Goal: Complete application form

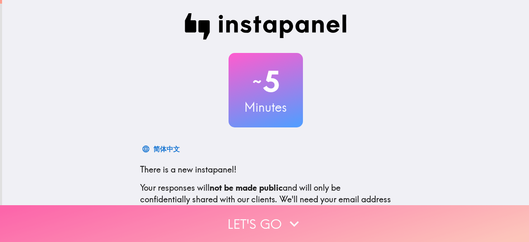
click at [279, 224] on button "Let's go" at bounding box center [264, 223] width 529 height 37
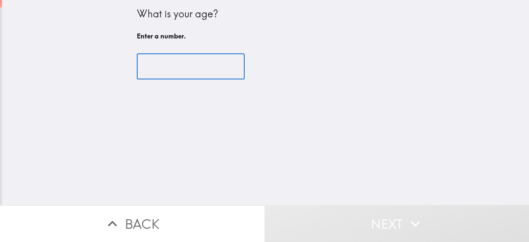
click at [207, 66] on input "number" at bounding box center [191, 67] width 108 height 26
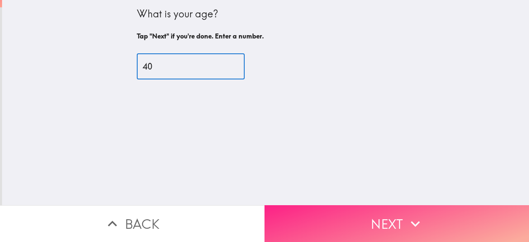
type input "40"
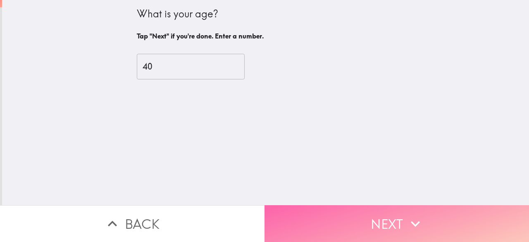
click at [312, 229] on button "Next" at bounding box center [397, 223] width 265 height 37
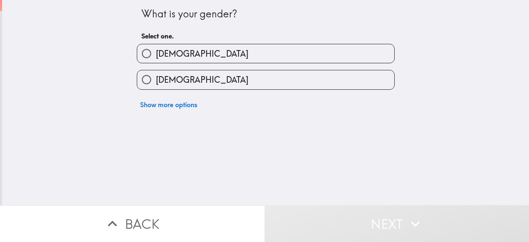
click at [227, 54] on label "[DEMOGRAPHIC_DATA]" at bounding box center [265, 53] width 257 height 19
click at [156, 54] on input "[DEMOGRAPHIC_DATA]" at bounding box center [146, 53] width 19 height 19
radio input "true"
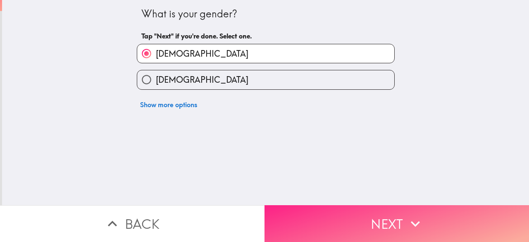
click at [351, 227] on button "Next" at bounding box center [397, 223] width 265 height 37
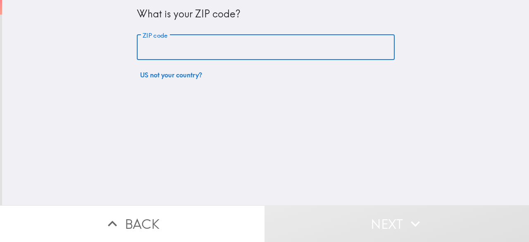
click at [207, 49] on input "ZIP code" at bounding box center [266, 48] width 258 height 26
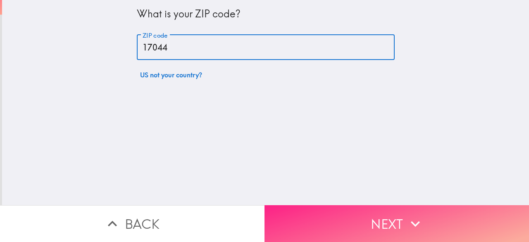
type input "17044"
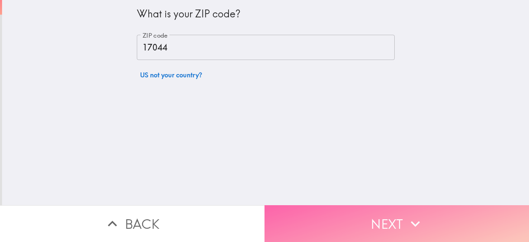
click at [332, 218] on button "Next" at bounding box center [397, 223] width 265 height 37
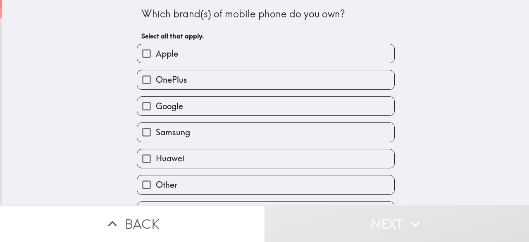
click at [193, 138] on label "Samsung" at bounding box center [265, 132] width 257 height 19
click at [156, 138] on input "Samsung" at bounding box center [146, 132] width 19 height 19
checkbox input "true"
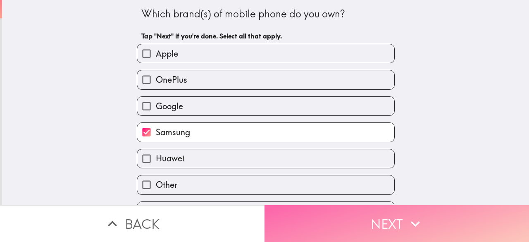
click at [344, 228] on button "Next" at bounding box center [397, 223] width 265 height 37
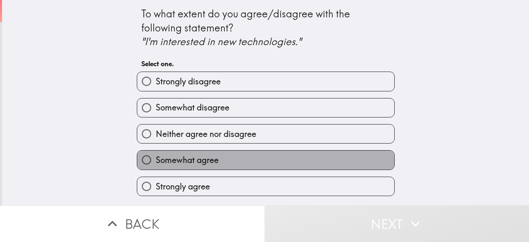
click at [210, 163] on span "Somewhat agree" at bounding box center [187, 160] width 63 height 12
click at [156, 163] on input "Somewhat agree" at bounding box center [146, 159] width 19 height 19
radio input "true"
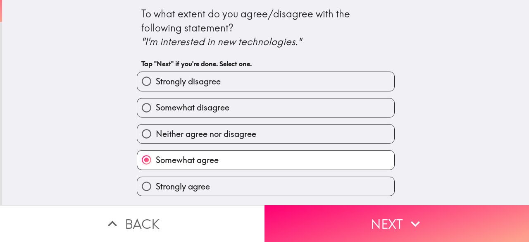
click at [318, 217] on button "Next" at bounding box center [397, 223] width 265 height 37
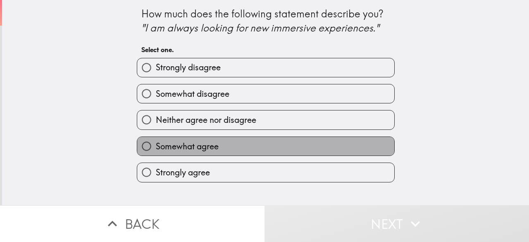
click at [218, 150] on label "Somewhat agree" at bounding box center [265, 146] width 257 height 19
click at [156, 150] on input "Somewhat agree" at bounding box center [146, 146] width 19 height 19
radio input "true"
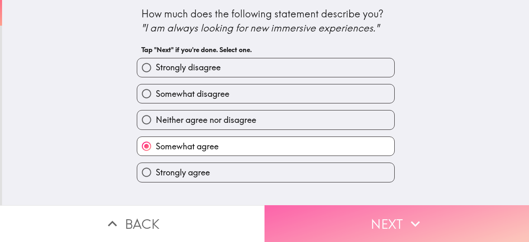
click at [357, 226] on button "Next" at bounding box center [397, 223] width 265 height 37
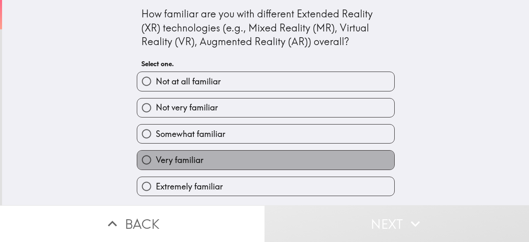
click at [203, 162] on label "Very familiar" at bounding box center [265, 159] width 257 height 19
click at [156, 162] on input "Very familiar" at bounding box center [146, 159] width 19 height 19
radio input "true"
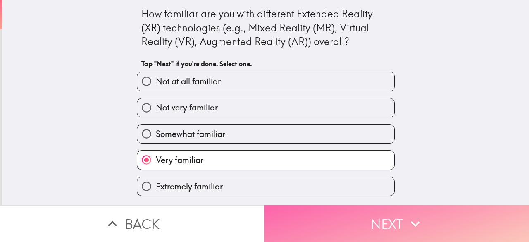
click at [300, 215] on button "Next" at bounding box center [397, 223] width 265 height 37
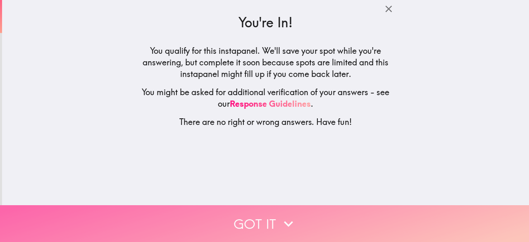
click at [262, 223] on button "Got it" at bounding box center [264, 223] width 529 height 37
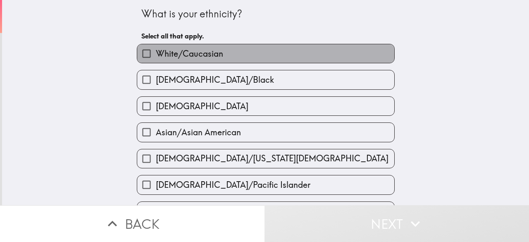
click at [197, 56] on span "White/Caucasian" at bounding box center [189, 54] width 67 height 12
click at [156, 56] on input "White/Caucasian" at bounding box center [146, 53] width 19 height 19
checkbox input "true"
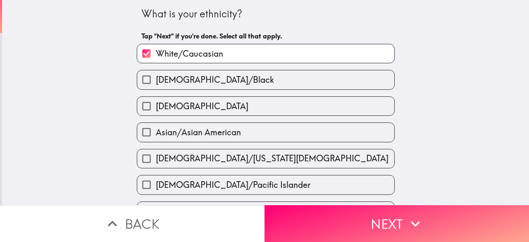
scroll to position [83, 0]
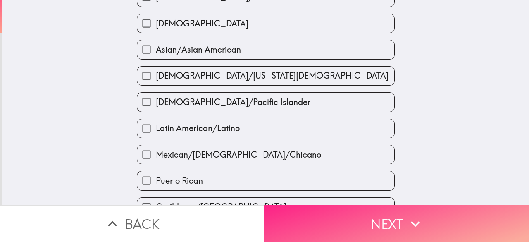
click at [322, 216] on button "Next" at bounding box center [397, 223] width 265 height 37
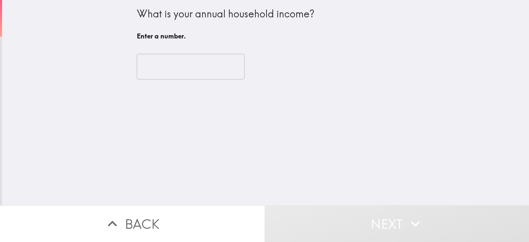
click at [198, 61] on input "number" at bounding box center [191, 67] width 108 height 26
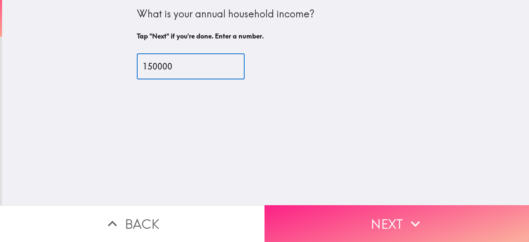
type input "150000"
click at [334, 217] on button "Next" at bounding box center [397, 223] width 265 height 37
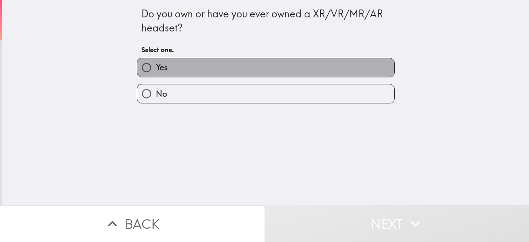
click at [187, 67] on label "Yes" at bounding box center [265, 67] width 257 height 19
click at [156, 67] on input "Yes" at bounding box center [146, 67] width 19 height 19
radio input "true"
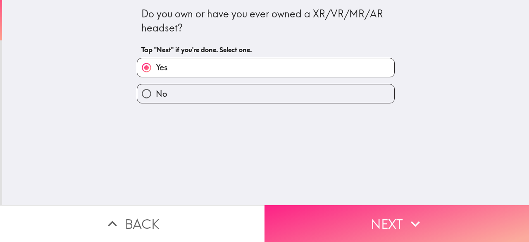
click at [335, 221] on button "Next" at bounding box center [397, 223] width 265 height 37
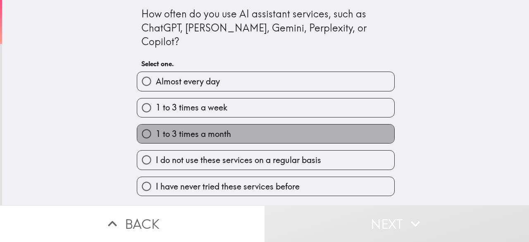
click at [203, 127] on label "1 to 3 times a month" at bounding box center [265, 133] width 257 height 19
click at [156, 127] on input "1 to 3 times a month" at bounding box center [146, 133] width 19 height 19
radio input "true"
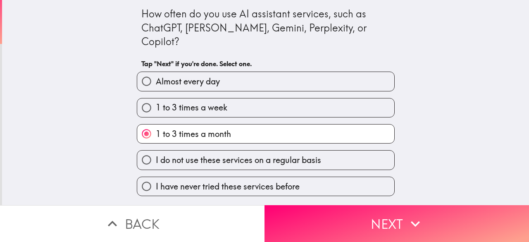
click at [224, 98] on label "1 to 3 times a week" at bounding box center [265, 107] width 257 height 19
click at [156, 98] on input "1 to 3 times a week" at bounding box center [146, 107] width 19 height 19
radio input "true"
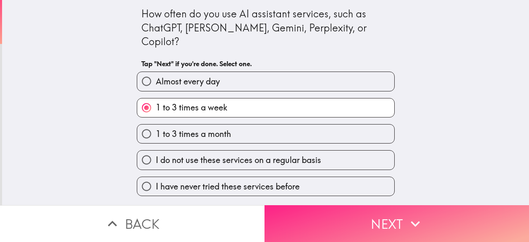
click at [304, 215] on button "Next" at bounding box center [397, 223] width 265 height 37
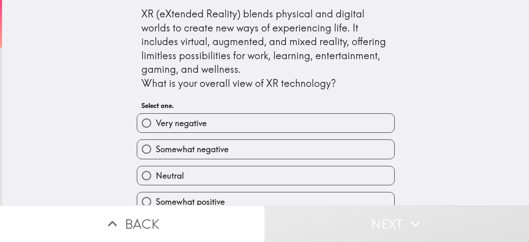
scroll to position [40, 0]
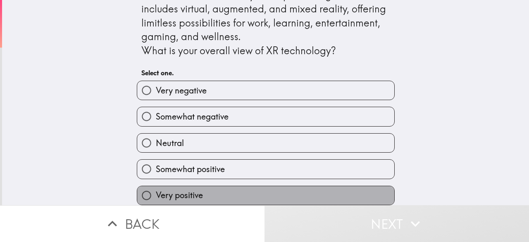
click at [218, 186] on label "Very positive" at bounding box center [265, 195] width 257 height 19
click at [156, 186] on input "Very positive" at bounding box center [146, 195] width 19 height 19
radio input "true"
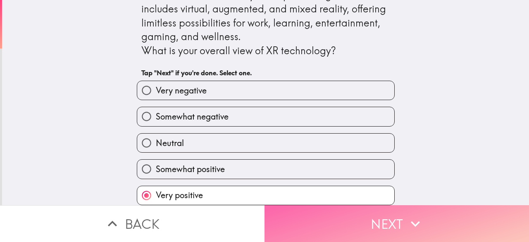
click at [348, 225] on button "Next" at bounding box center [397, 223] width 265 height 37
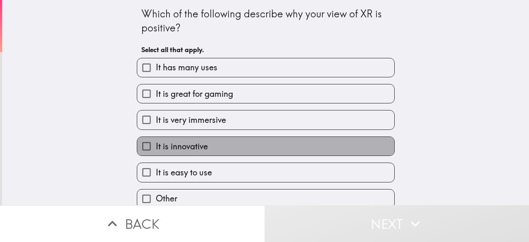
click at [239, 151] on label "It is innovative" at bounding box center [265, 146] width 257 height 19
click at [156, 151] on input "It is innovative" at bounding box center [146, 146] width 19 height 19
checkbox input "true"
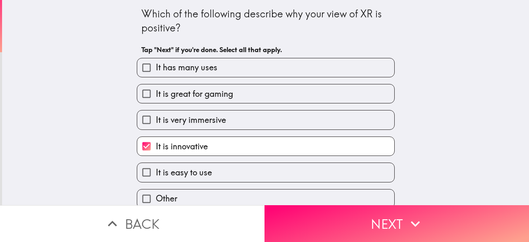
scroll to position [11, 0]
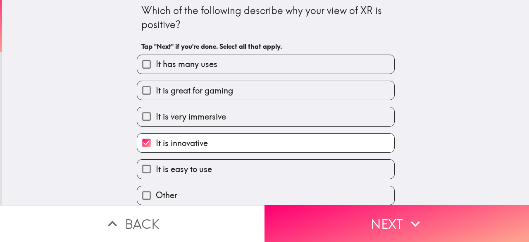
click at [185, 163] on span "It is easy to use" at bounding box center [184, 169] width 56 height 12
click at [156, 163] on input "It is easy to use" at bounding box center [146, 169] width 19 height 19
checkbox input "true"
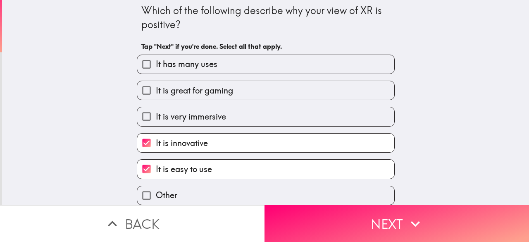
click at [251, 111] on label "It is very immersive" at bounding box center [265, 116] width 257 height 19
click at [156, 111] on input "It is very immersive" at bounding box center [146, 116] width 19 height 19
checkbox input "true"
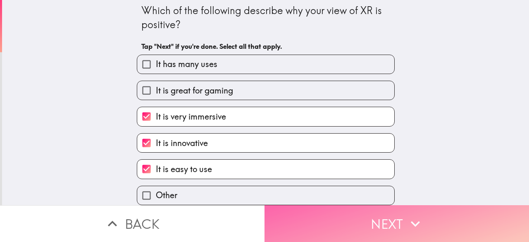
click at [348, 211] on button "Next" at bounding box center [397, 223] width 265 height 37
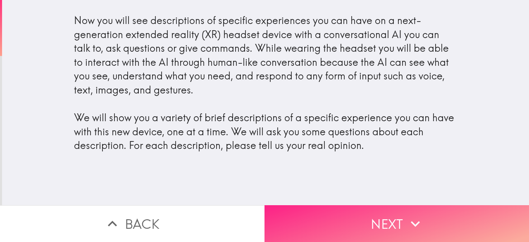
click at [406, 205] on button "Next" at bounding box center [397, 223] width 265 height 37
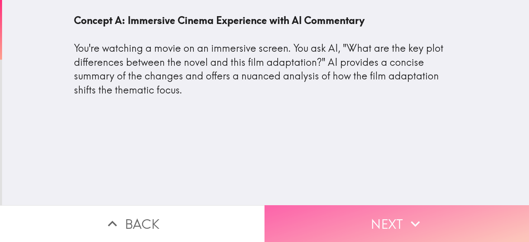
click at [382, 218] on button "Next" at bounding box center [397, 223] width 265 height 37
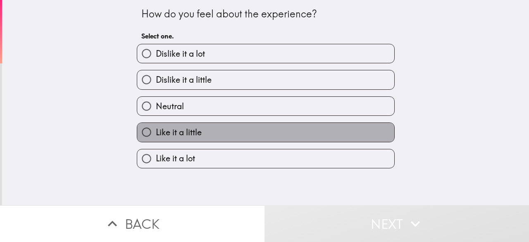
click at [237, 138] on label "Like it a little" at bounding box center [265, 132] width 257 height 19
click at [156, 138] on input "Like it a little" at bounding box center [146, 132] width 19 height 19
radio input "true"
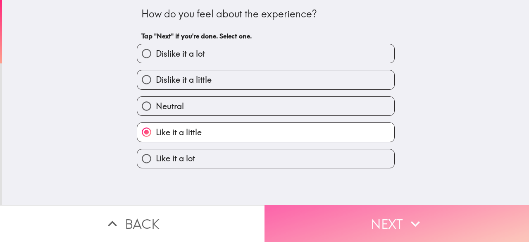
click at [316, 219] on button "Next" at bounding box center [397, 223] width 265 height 37
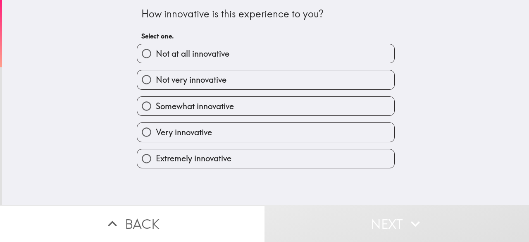
click at [189, 132] on span "Very innovative" at bounding box center [184, 132] width 56 height 12
click at [156, 132] on input "Very innovative" at bounding box center [146, 132] width 19 height 19
radio input "true"
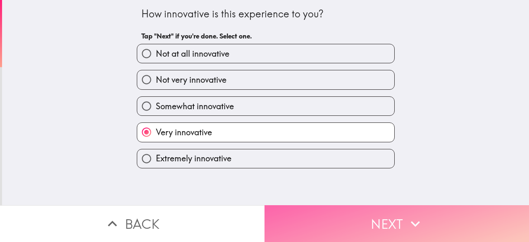
click at [332, 216] on button "Next" at bounding box center [397, 223] width 265 height 37
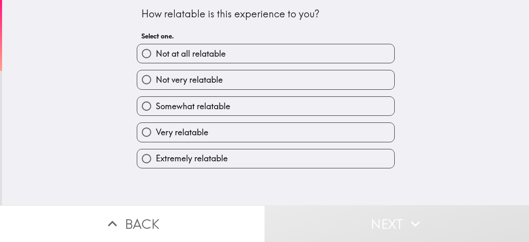
click at [228, 134] on label "Very relatable" at bounding box center [265, 132] width 257 height 19
click at [156, 134] on input "Very relatable" at bounding box center [146, 132] width 19 height 19
radio input "true"
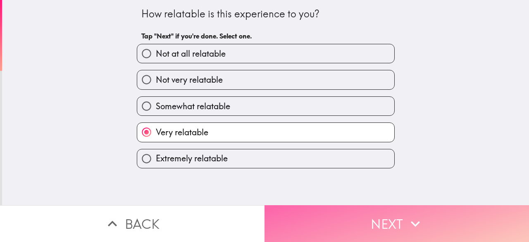
click at [333, 216] on button "Next" at bounding box center [397, 223] width 265 height 37
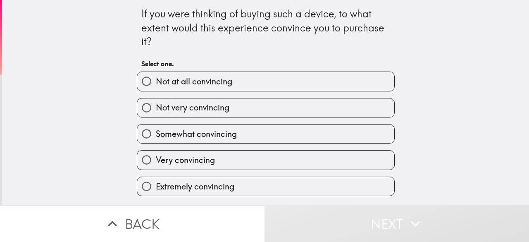
click at [232, 188] on label "Extremely convincing" at bounding box center [265, 186] width 257 height 19
click at [156, 188] on input "Extremely convincing" at bounding box center [146, 186] width 19 height 19
radio input "true"
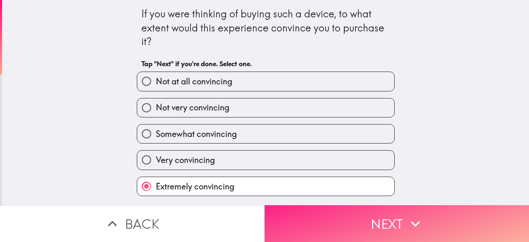
click at [326, 225] on button "Next" at bounding box center [397, 223] width 265 height 37
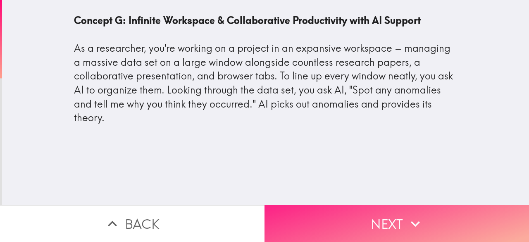
click at [354, 221] on button "Next" at bounding box center [397, 223] width 265 height 37
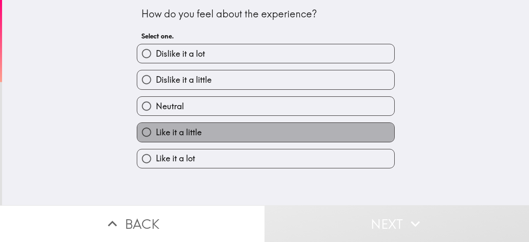
click at [211, 133] on label "Like it a little" at bounding box center [265, 132] width 257 height 19
click at [156, 133] on input "Like it a little" at bounding box center [146, 132] width 19 height 19
radio input "true"
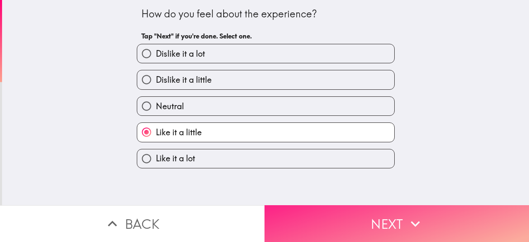
click at [332, 222] on button "Next" at bounding box center [397, 223] width 265 height 37
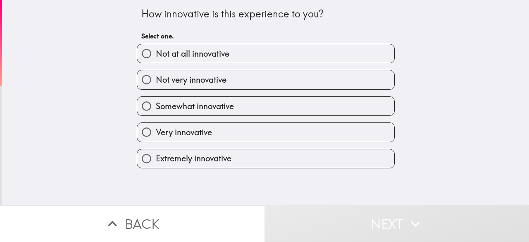
click at [274, 141] on label "Very innovative" at bounding box center [265, 132] width 257 height 19
click at [156, 141] on input "Very innovative" at bounding box center [146, 132] width 19 height 19
radio input "true"
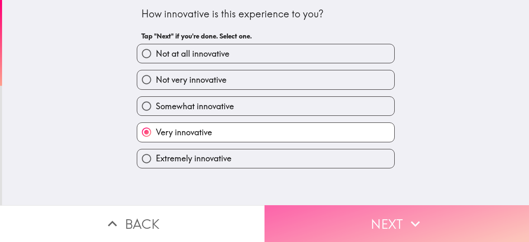
click at [337, 210] on button "Next" at bounding box center [397, 223] width 265 height 37
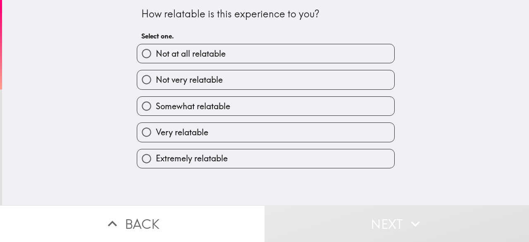
click at [248, 140] on label "Very relatable" at bounding box center [265, 132] width 257 height 19
click at [156, 140] on input "Very relatable" at bounding box center [146, 132] width 19 height 19
radio input "true"
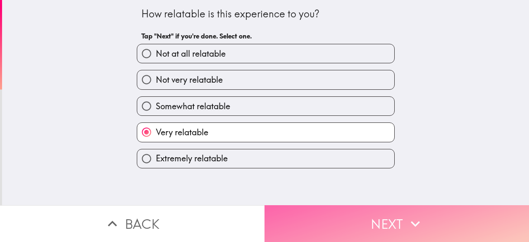
click at [319, 220] on button "Next" at bounding box center [397, 223] width 265 height 37
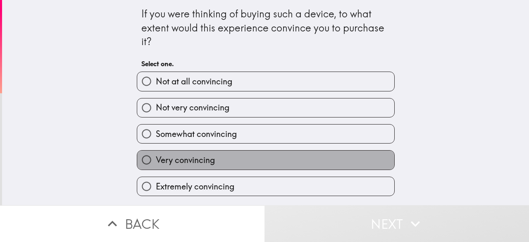
click at [196, 163] on span "Very convincing" at bounding box center [185, 160] width 59 height 12
click at [156, 163] on input "Very convincing" at bounding box center [146, 159] width 19 height 19
radio input "true"
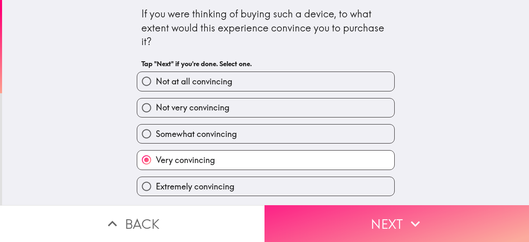
click at [311, 211] on button "Next" at bounding box center [397, 223] width 265 height 37
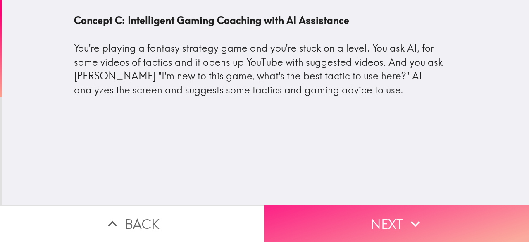
click at [361, 215] on button "Next" at bounding box center [397, 223] width 265 height 37
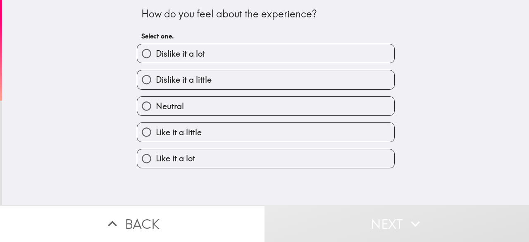
click at [263, 137] on label "Like it a little" at bounding box center [265, 132] width 257 height 19
click at [156, 137] on input "Like it a little" at bounding box center [146, 132] width 19 height 19
radio input "true"
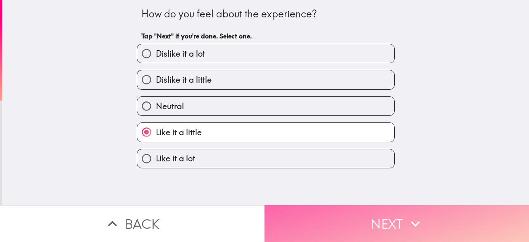
click at [313, 205] on button "Next" at bounding box center [397, 223] width 265 height 37
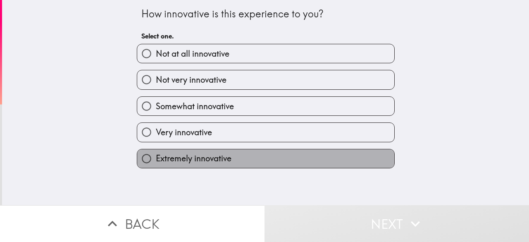
click at [257, 165] on label "Extremely innovative" at bounding box center [265, 158] width 257 height 19
click at [156, 165] on input "Extremely innovative" at bounding box center [146, 158] width 19 height 19
radio input "true"
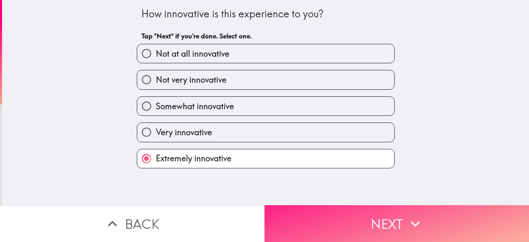
click at [310, 210] on button "Next" at bounding box center [397, 223] width 265 height 37
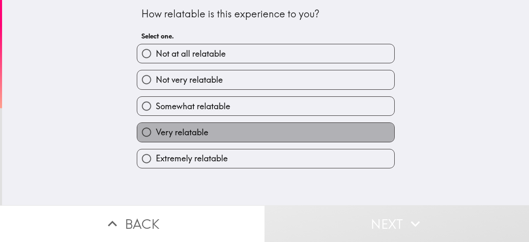
click at [244, 133] on label "Very relatable" at bounding box center [265, 132] width 257 height 19
click at [156, 133] on input "Very relatable" at bounding box center [146, 132] width 19 height 19
radio input "true"
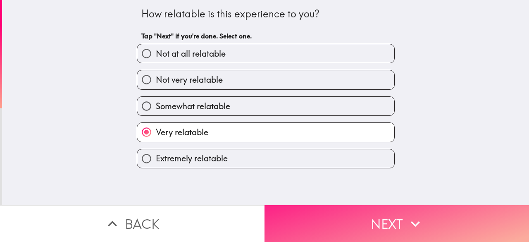
click at [356, 208] on button "Next" at bounding box center [397, 223] width 265 height 37
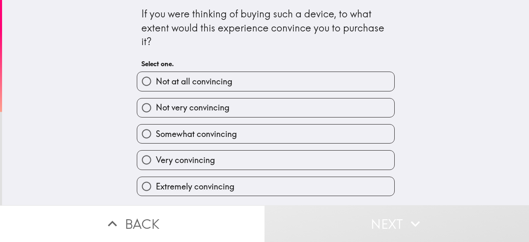
click at [280, 182] on label "Extremely convincing" at bounding box center [265, 186] width 257 height 19
click at [156, 182] on input "Extremely convincing" at bounding box center [146, 186] width 19 height 19
radio input "true"
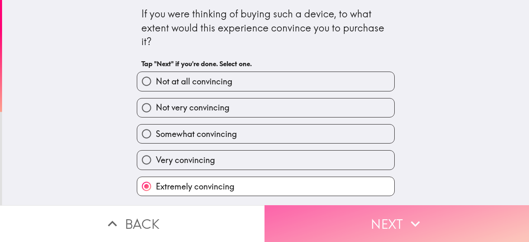
click at [354, 221] on button "Next" at bounding box center [397, 223] width 265 height 37
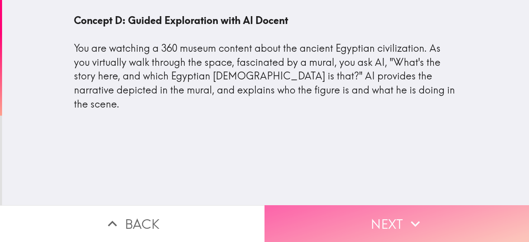
click at [433, 219] on button "Next" at bounding box center [397, 223] width 265 height 37
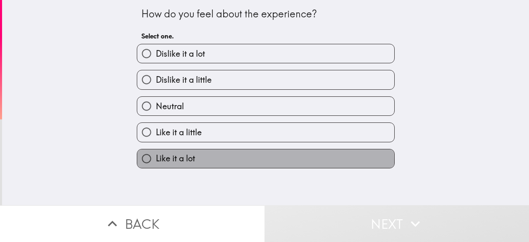
click at [189, 162] on span "Like it a lot" at bounding box center [175, 159] width 39 height 12
click at [156, 162] on input "Like it a lot" at bounding box center [146, 158] width 19 height 19
radio input "true"
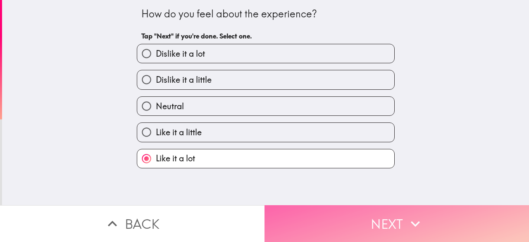
click at [353, 222] on button "Next" at bounding box center [397, 223] width 265 height 37
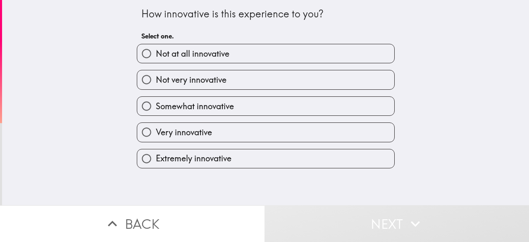
click at [268, 136] on label "Very innovative" at bounding box center [265, 132] width 257 height 19
click at [156, 136] on input "Very innovative" at bounding box center [146, 132] width 19 height 19
radio input "true"
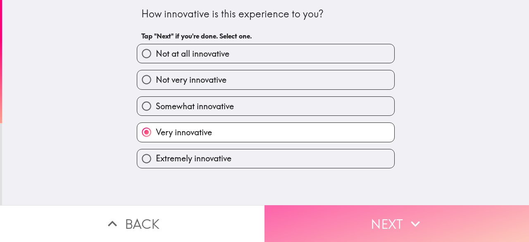
click at [334, 219] on button "Next" at bounding box center [397, 223] width 265 height 37
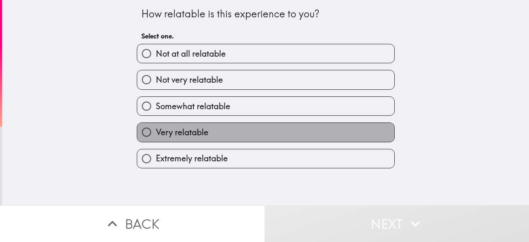
click at [226, 136] on label "Very relatable" at bounding box center [265, 132] width 257 height 19
click at [156, 136] on input "Very relatable" at bounding box center [146, 132] width 19 height 19
radio input "true"
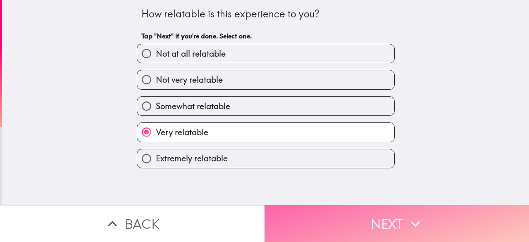
click at [299, 206] on button "Next" at bounding box center [397, 223] width 265 height 37
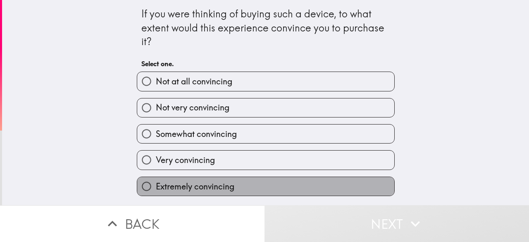
click at [199, 179] on label "Extremely convincing" at bounding box center [265, 186] width 257 height 19
click at [156, 179] on input "Extremely convincing" at bounding box center [146, 186] width 19 height 19
radio input "true"
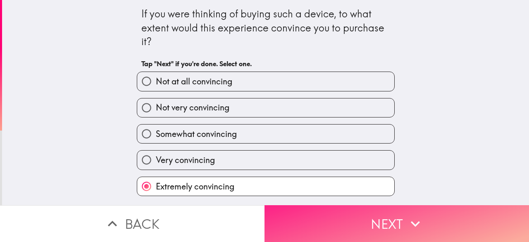
click at [276, 219] on button "Next" at bounding box center [397, 223] width 265 height 37
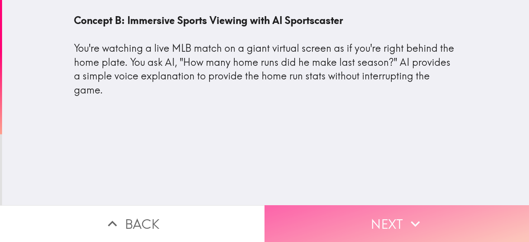
click at [352, 214] on button "Next" at bounding box center [397, 223] width 265 height 37
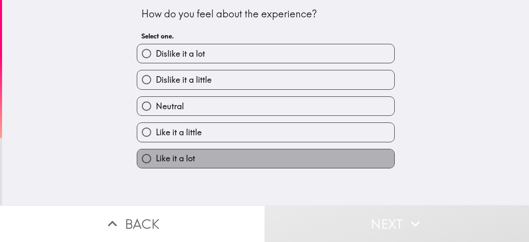
click at [243, 156] on label "Like it a lot" at bounding box center [265, 158] width 257 height 19
click at [156, 156] on input "Like it a lot" at bounding box center [146, 158] width 19 height 19
radio input "true"
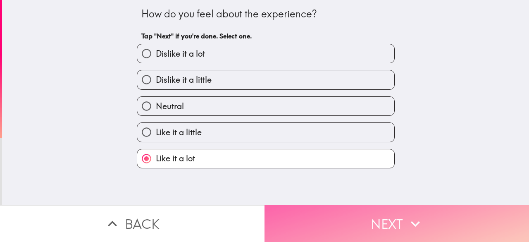
click at [343, 214] on button "Next" at bounding box center [397, 223] width 265 height 37
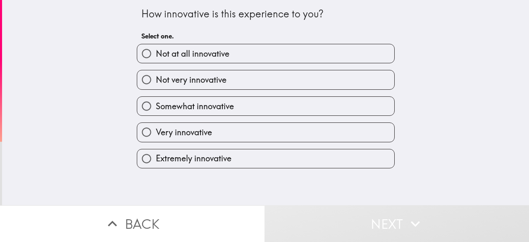
click at [286, 162] on label "Extremely innovative" at bounding box center [265, 158] width 257 height 19
click at [156, 162] on input "Extremely innovative" at bounding box center [146, 158] width 19 height 19
radio input "true"
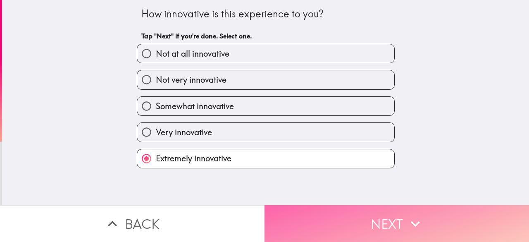
click at [348, 215] on button "Next" at bounding box center [397, 223] width 265 height 37
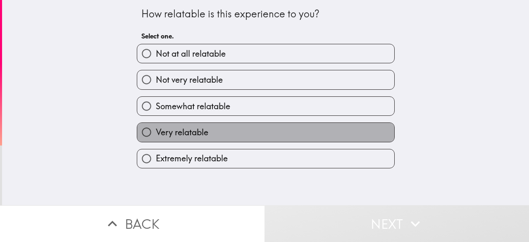
click at [251, 137] on label "Very relatable" at bounding box center [265, 132] width 257 height 19
click at [156, 137] on input "Very relatable" at bounding box center [146, 132] width 19 height 19
radio input "true"
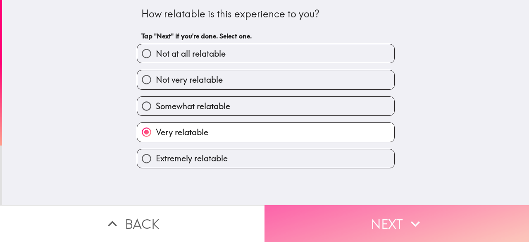
click at [367, 228] on button "Next" at bounding box center [397, 223] width 265 height 37
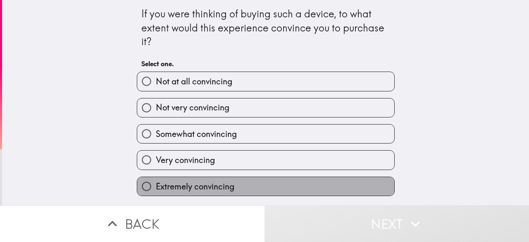
click at [266, 184] on label "Extremely convincing" at bounding box center [265, 186] width 257 height 19
click at [156, 184] on input "Extremely convincing" at bounding box center [146, 186] width 19 height 19
radio input "true"
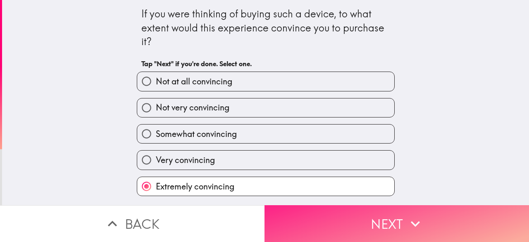
click at [369, 226] on button "Next" at bounding box center [397, 223] width 265 height 37
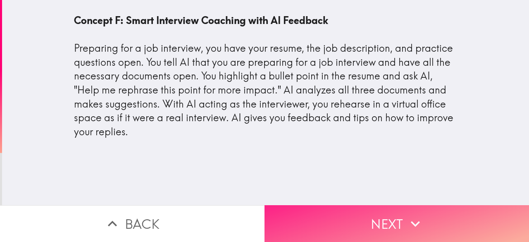
click at [365, 212] on button "Next" at bounding box center [397, 223] width 265 height 37
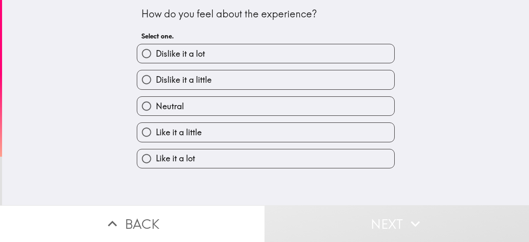
click at [298, 162] on label "Like it a lot" at bounding box center [265, 158] width 257 height 19
click at [156, 162] on input "Like it a lot" at bounding box center [146, 158] width 19 height 19
radio input "true"
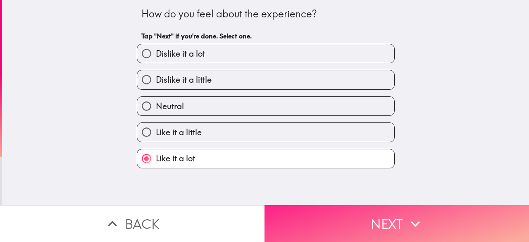
click at [343, 215] on button "Next" at bounding box center [397, 223] width 265 height 37
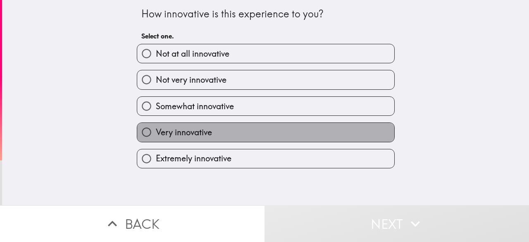
click at [250, 134] on label "Very innovative" at bounding box center [265, 132] width 257 height 19
click at [156, 134] on input "Very innovative" at bounding box center [146, 132] width 19 height 19
radio input "true"
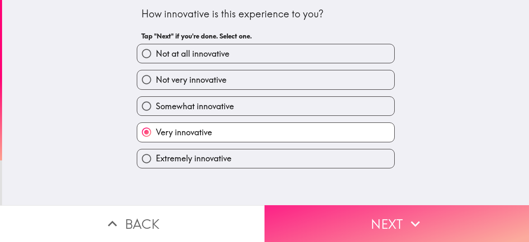
click at [312, 216] on button "Next" at bounding box center [397, 223] width 265 height 37
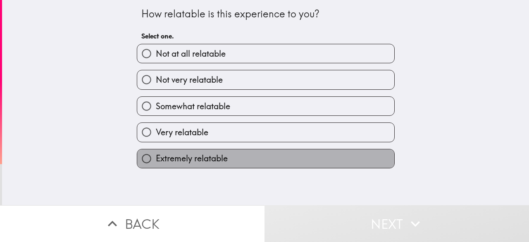
click at [243, 162] on label "Extremely relatable" at bounding box center [265, 158] width 257 height 19
click at [156, 162] on input "Extremely relatable" at bounding box center [146, 158] width 19 height 19
radio input "true"
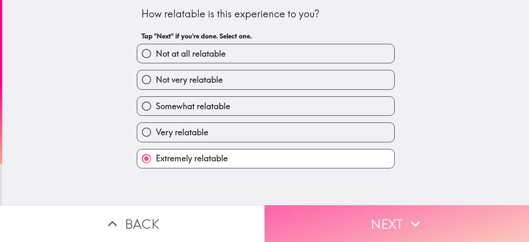
click at [291, 229] on button "Next" at bounding box center [397, 223] width 265 height 37
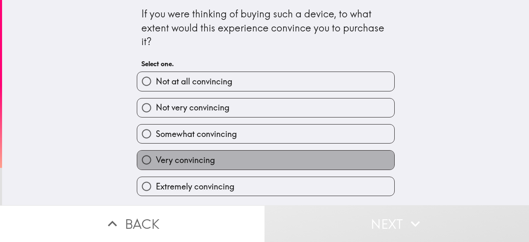
click at [235, 165] on label "Very convincing" at bounding box center [265, 159] width 257 height 19
click at [156, 165] on input "Very convincing" at bounding box center [146, 159] width 19 height 19
radio input "true"
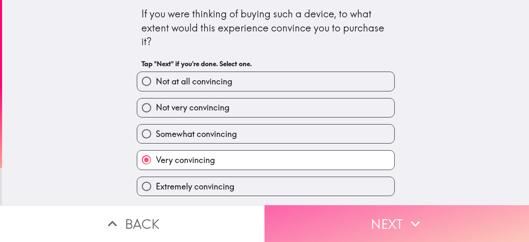
click at [316, 216] on button "Next" at bounding box center [397, 223] width 265 height 37
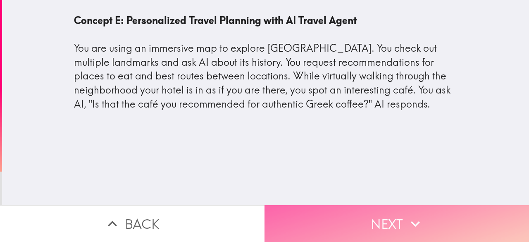
click at [328, 219] on button "Next" at bounding box center [397, 223] width 265 height 37
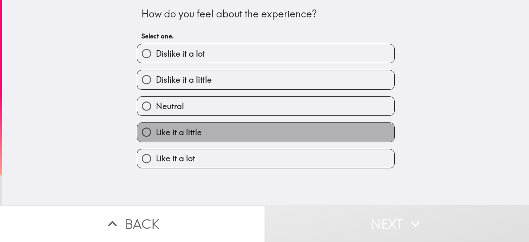
click at [222, 136] on label "Like it a little" at bounding box center [265, 132] width 257 height 19
click at [156, 136] on input "Like it a little" at bounding box center [146, 132] width 19 height 19
radio input "true"
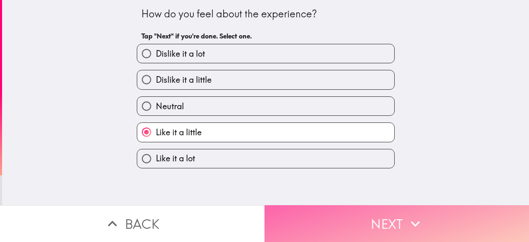
click at [303, 224] on button "Next" at bounding box center [397, 223] width 265 height 37
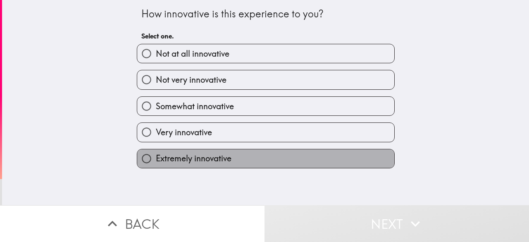
click at [265, 161] on label "Extremely innovative" at bounding box center [265, 158] width 257 height 19
click at [156, 161] on input "Extremely innovative" at bounding box center [146, 158] width 19 height 19
radio input "true"
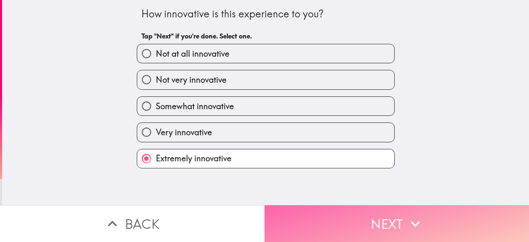
click at [324, 217] on button "Next" at bounding box center [397, 223] width 265 height 37
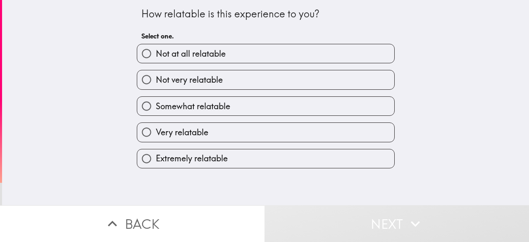
click at [232, 167] on label "Extremely relatable" at bounding box center [265, 158] width 257 height 19
click at [156, 167] on input "Extremely relatable" at bounding box center [146, 158] width 19 height 19
radio input "true"
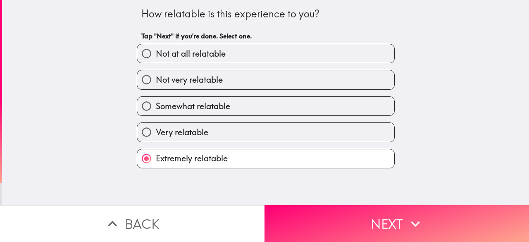
click at [211, 160] on span "Extremely relatable" at bounding box center [192, 159] width 72 height 12
click at [156, 160] on input "Extremely relatable" at bounding box center [146, 158] width 19 height 19
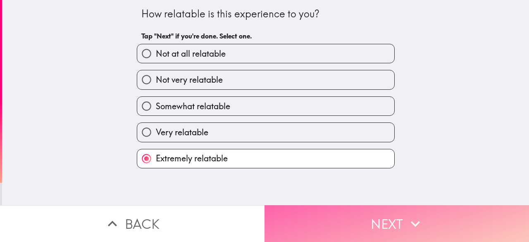
click at [314, 220] on button "Next" at bounding box center [397, 223] width 265 height 37
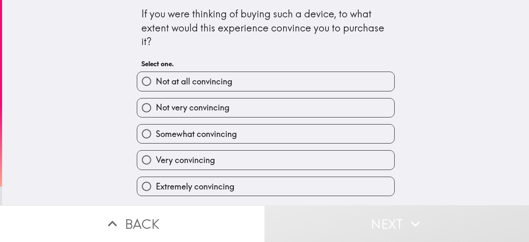
click at [220, 169] on label "Very convincing" at bounding box center [265, 159] width 257 height 19
click at [156, 169] on input "Very convincing" at bounding box center [146, 159] width 19 height 19
radio input "true"
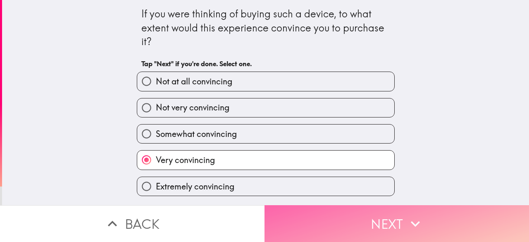
click at [317, 215] on button "Next" at bounding box center [397, 223] width 265 height 37
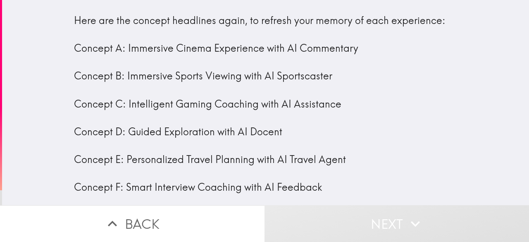
scroll to position [36, 0]
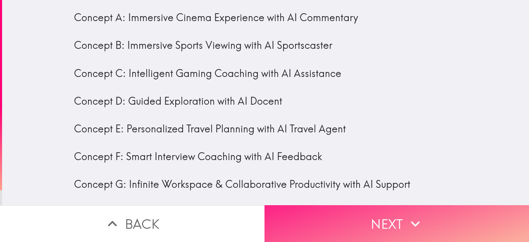
click at [361, 210] on button "Next" at bounding box center [397, 223] width 265 height 37
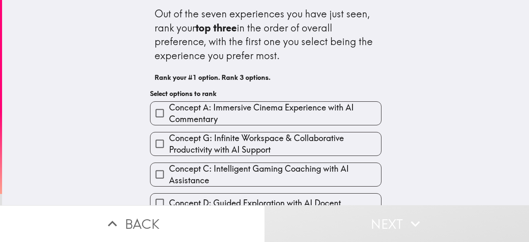
click at [260, 152] on span "Concept G: Infinite Workspace & Collaborative Productivity with AI Support" at bounding box center [275, 143] width 212 height 23
click at [169, 152] on input "Concept G: Infinite Workspace & Collaborative Productivity with AI Support" at bounding box center [159, 143] width 19 height 19
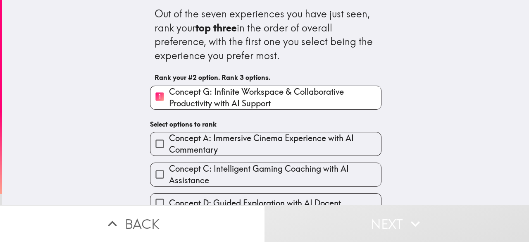
click at [160, 175] on input "Concept C: Intelligent Gaming Coaching with AI Assistance" at bounding box center [159, 174] width 19 height 19
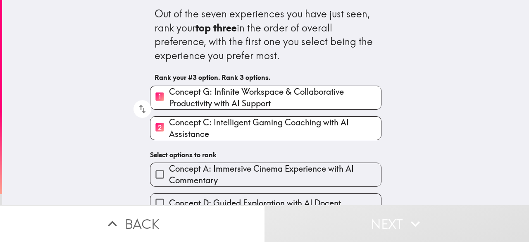
scroll to position [103, 0]
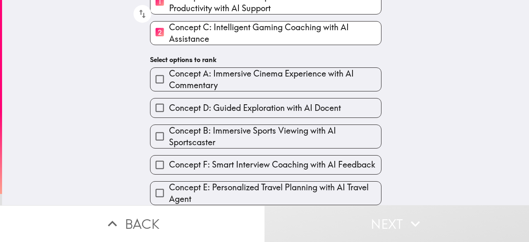
click at [214, 159] on span "Concept F: Smart Interview Coaching with AI Feedback" at bounding box center [272, 165] width 206 height 12
click at [169, 155] on input "Concept F: Smart Interview Coaching with AI Feedback" at bounding box center [159, 164] width 19 height 19
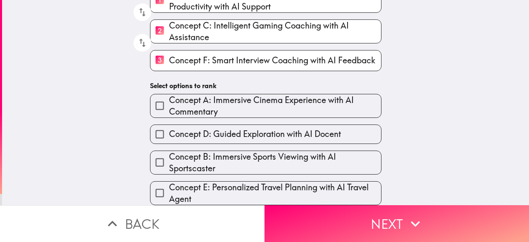
click at [172, 181] on span "Concept E: Personalized Travel Planning with AI Travel Agent" at bounding box center [275, 192] width 212 height 23
click at [169, 184] on input "Concept E: Personalized Travel Planning with AI Travel Agent" at bounding box center [159, 193] width 19 height 19
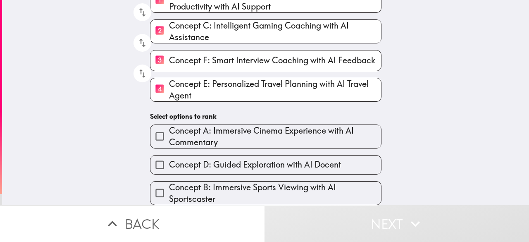
click at [181, 139] on span "Concept A: Immersive Cinema Experience with AI Commentary" at bounding box center [275, 136] width 212 height 23
click at [169, 139] on input "Concept A: Immersive Cinema Experience with AI Commentary" at bounding box center [159, 136] width 19 height 19
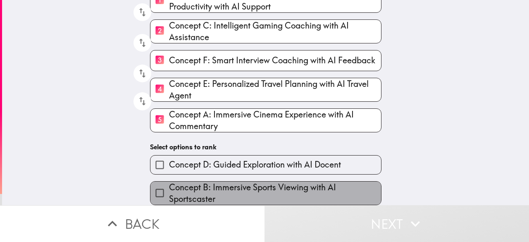
click at [175, 191] on span "Concept B: Immersive Sports Viewing with AI Sportscaster" at bounding box center [275, 192] width 212 height 23
click at [169, 191] on input "Concept B: Immersive Sports Viewing with AI Sportscaster" at bounding box center [159, 193] width 19 height 19
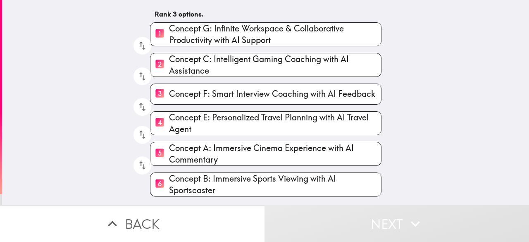
scroll to position [105, 0]
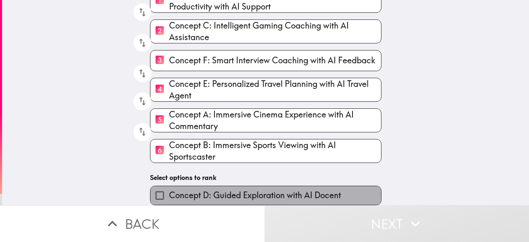
click at [176, 189] on span "Concept D: Guided Exploration with AI Docent" at bounding box center [255, 195] width 172 height 12
click at [169, 187] on input "Concept D: Guided Exploration with AI Docent" at bounding box center [159, 195] width 19 height 19
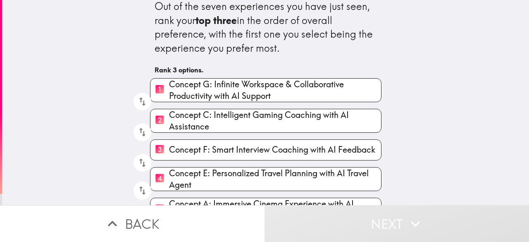
scroll to position [0, 0]
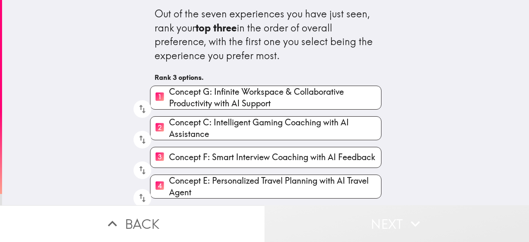
click at [372, 216] on button "Next" at bounding box center [397, 223] width 265 height 37
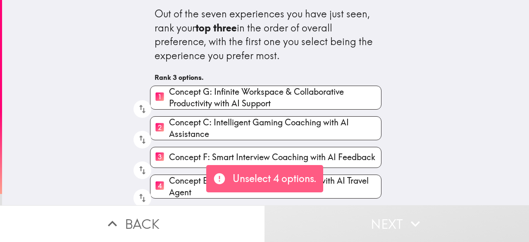
scroll to position [90, 0]
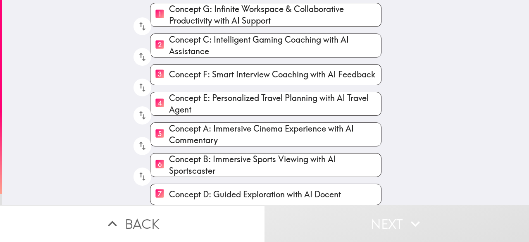
drag, startPoint x: 225, startPoint y: 126, endPoint x: 244, endPoint y: 67, distance: 61.7
click at [245, 67] on div "1 Concept G: Infinite Workspace & Collaborative Productivity with AI Support 2 …" at bounding box center [262, 100] width 238 height 209
click at [138, 82] on icon "button" at bounding box center [142, 87] width 11 height 11
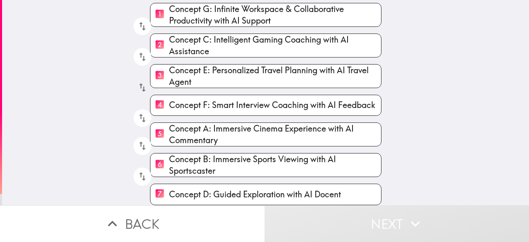
click at [137, 82] on icon "button" at bounding box center [142, 87] width 11 height 11
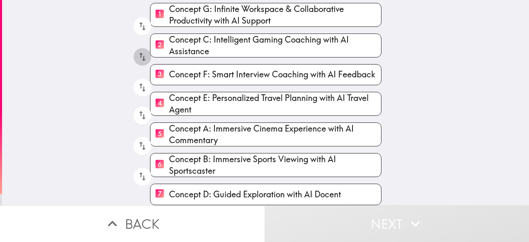
click at [140, 51] on icon "button" at bounding box center [142, 56] width 11 height 11
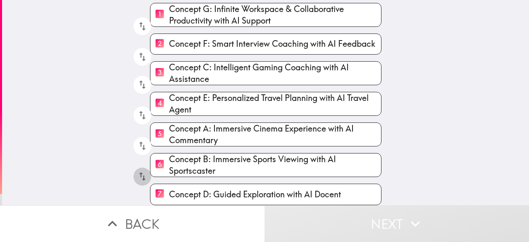
click at [139, 173] on icon "button" at bounding box center [142, 176] width 7 height 9
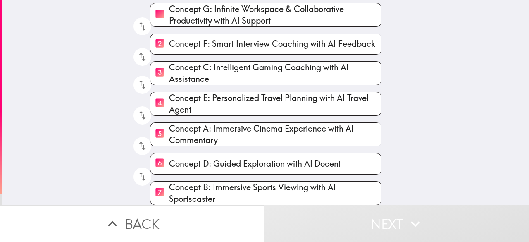
scroll to position [0, 0]
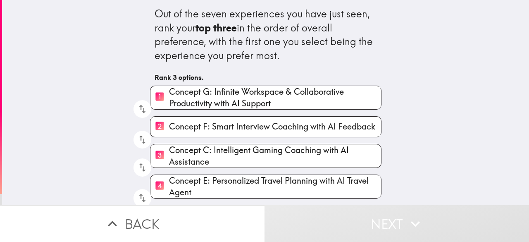
click at [234, 179] on span "Concept E: Personalized Travel Planning with AI Travel Agent" at bounding box center [275, 186] width 212 height 23
click at [169, 179] on input "4 Concept E: Personalized Travel Planning with AI Travel Agent" at bounding box center [159, 186] width 19 height 20
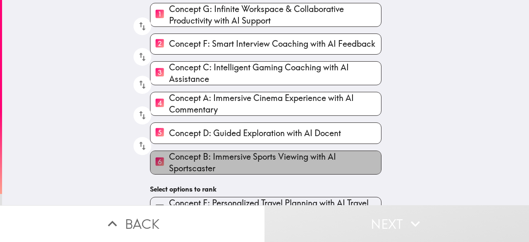
click at [258, 159] on span "Concept B: Immersive Sports Viewing with AI Sportscaster" at bounding box center [275, 162] width 212 height 23
click at [169, 159] on input "6 Concept B: Immersive Sports Viewing with AI Sportscaster" at bounding box center [159, 162] width 19 height 20
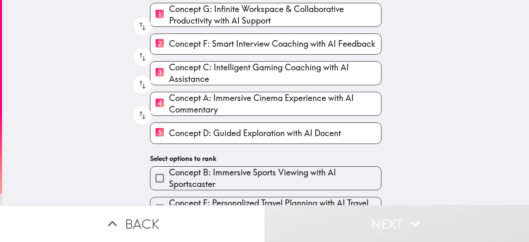
click at [253, 143] on label "5 Concept D: Guided Exploration with AI Docent" at bounding box center [265, 133] width 231 height 20
click at [169, 143] on input "5 Concept D: Guided Exploration with AI Docent" at bounding box center [159, 133] width 19 height 20
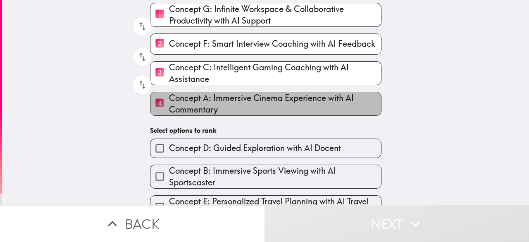
click at [257, 106] on span "Concept A: Immersive Cinema Experience with AI Commentary" at bounding box center [275, 103] width 212 height 23
click at [169, 106] on input "4 Concept A: Immersive Cinema Experience with AI Commentary" at bounding box center [159, 103] width 19 height 20
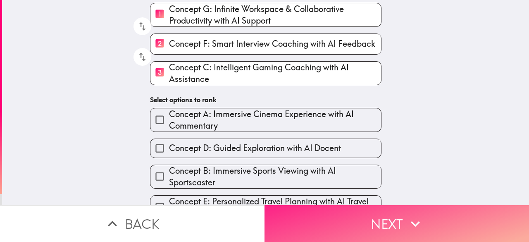
click at [341, 215] on button "Next" at bounding box center [397, 223] width 265 height 37
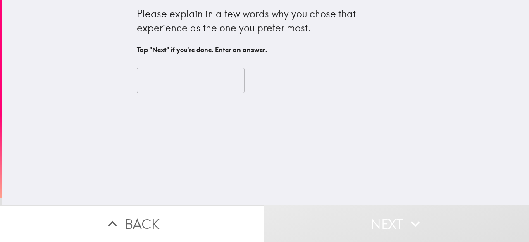
click at [168, 77] on input "text" at bounding box center [191, 81] width 108 height 26
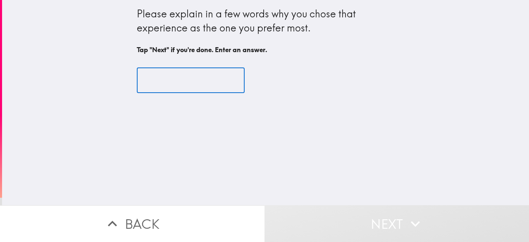
type input "2"
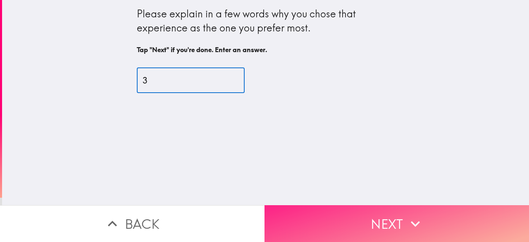
type input "3"
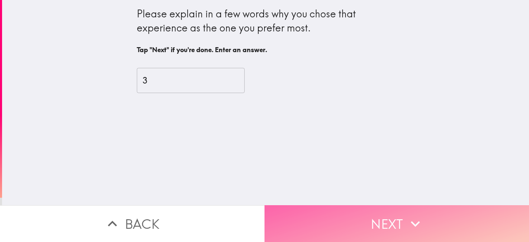
click at [313, 210] on button "Next" at bounding box center [397, 223] width 265 height 37
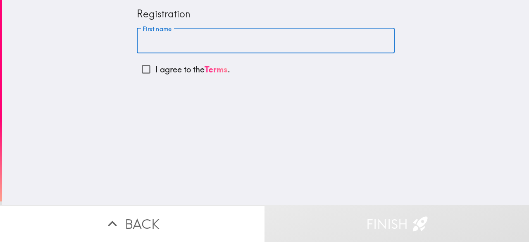
click at [198, 36] on input "First name" at bounding box center [266, 41] width 258 height 26
type input "[PERSON_NAME]"
click at [138, 72] on input "I agree to the Terms ." at bounding box center [146, 69] width 19 height 19
checkbox input "true"
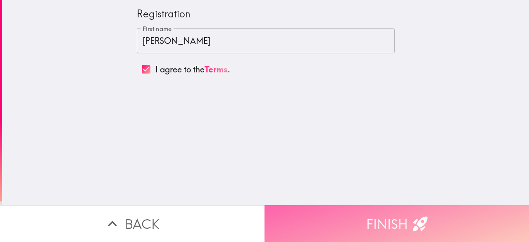
click at [337, 212] on button "Finish" at bounding box center [397, 223] width 265 height 37
